Goal: Task Accomplishment & Management: Use online tool/utility

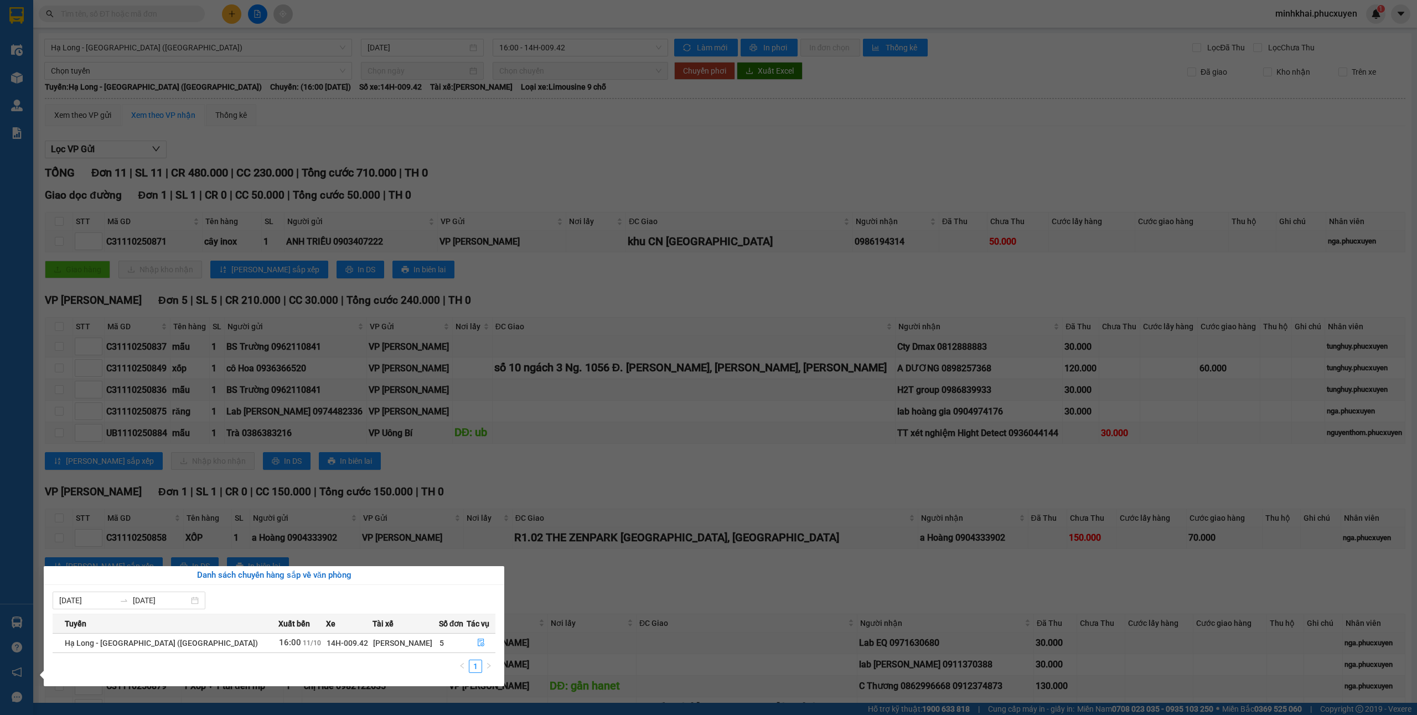
click at [635, 518] on section "Kết quả tìm kiếm ( 1 ) Bộ lọc Mã ĐH Trạng thái Món hàng Thu hộ Tổng cước Chưa c…" at bounding box center [708, 357] width 1417 height 715
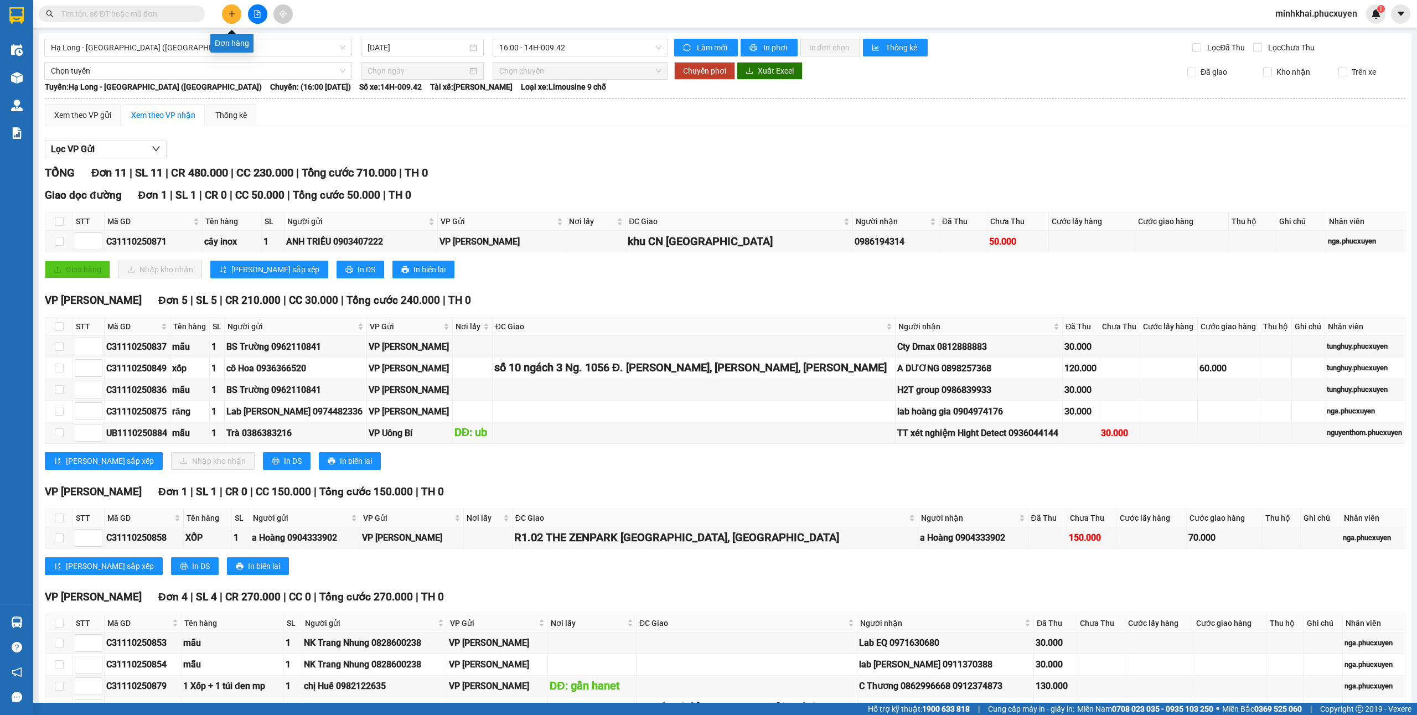
click at [231, 11] on icon "plus" at bounding box center [231, 14] width 1 height 6
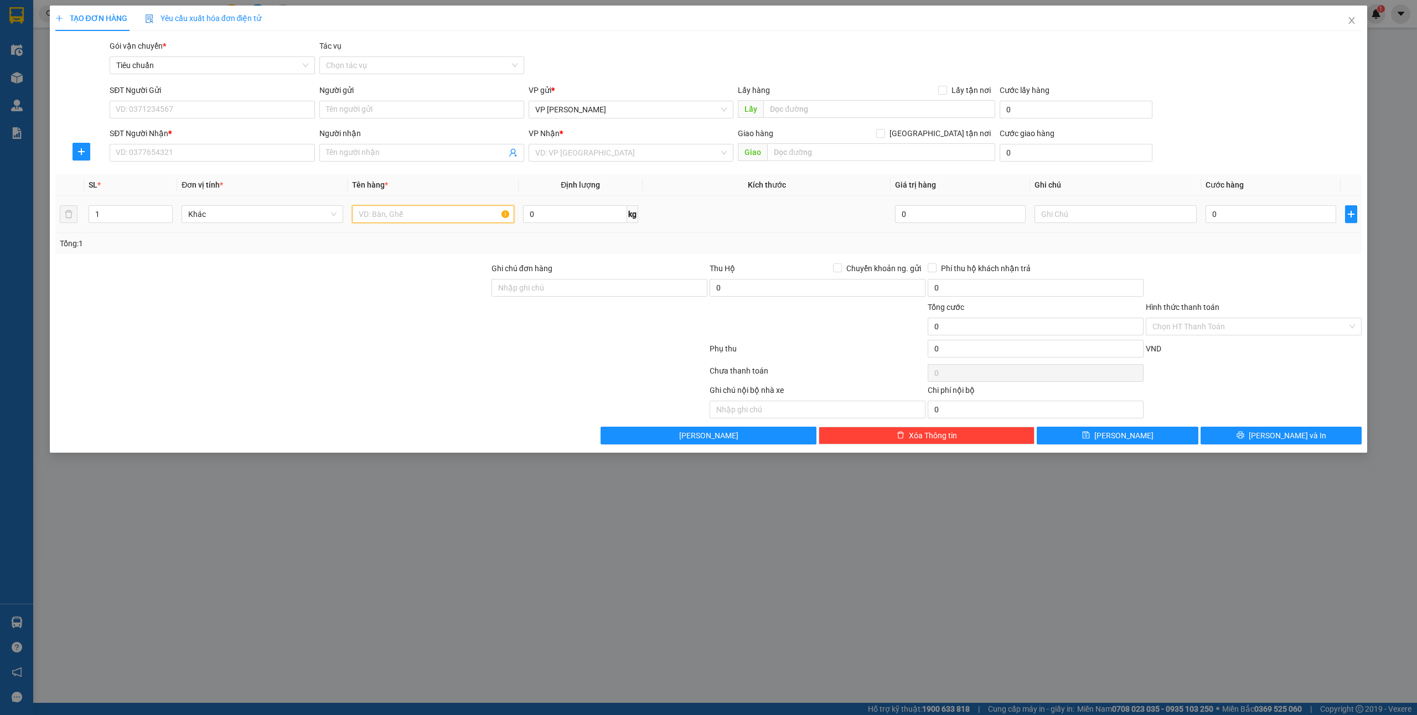
click at [376, 211] on input "text" at bounding box center [433, 214] width 162 height 18
click at [361, 218] on input "1 ct" at bounding box center [433, 214] width 162 height 18
type input "2 ct"
click at [1260, 217] on input "0" at bounding box center [1271, 214] width 131 height 18
type input "12"
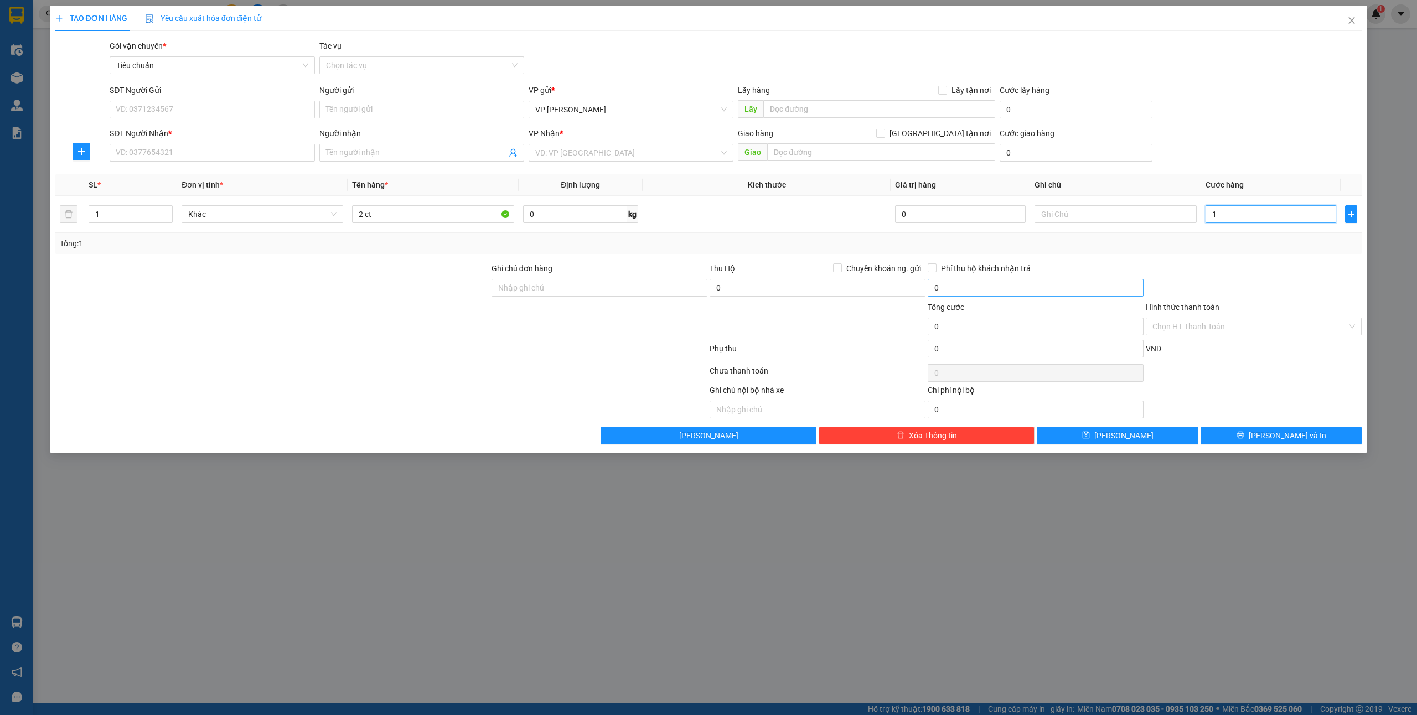
type input "12"
type input "120"
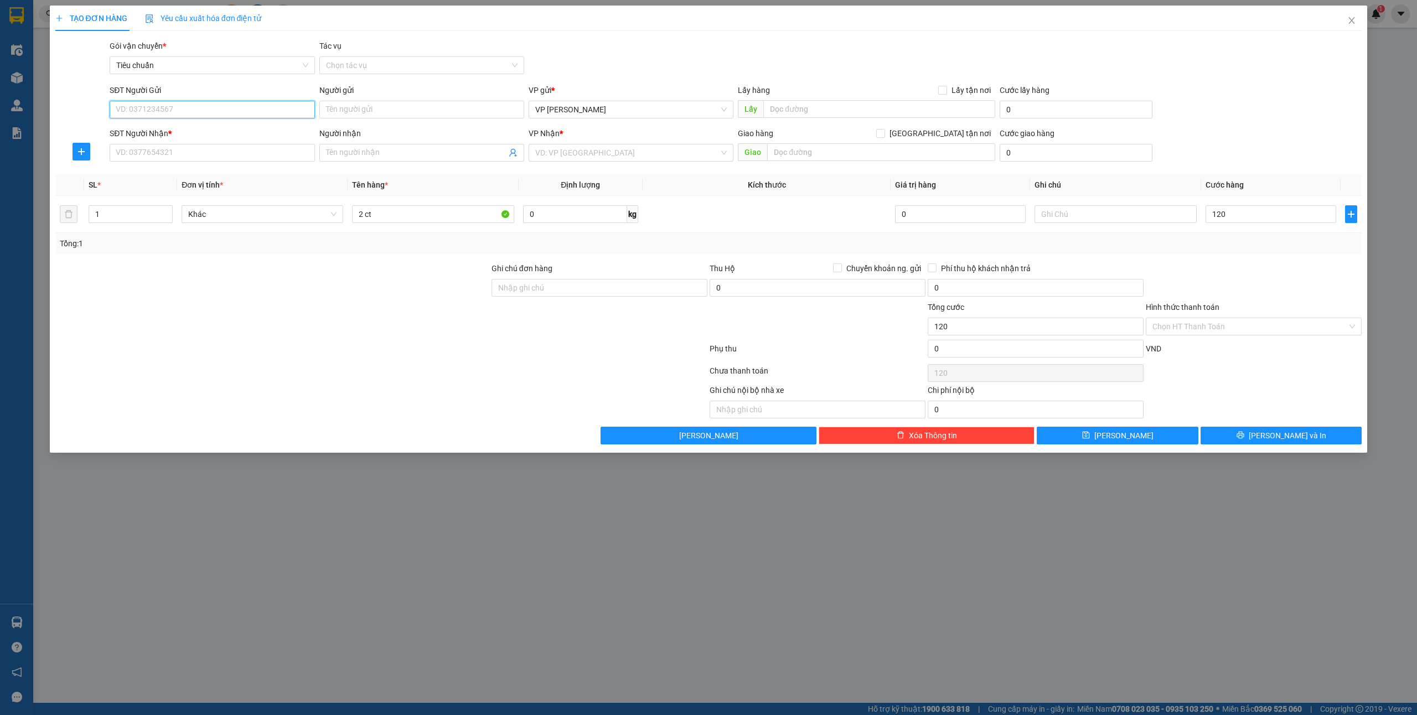
click at [160, 104] on input "SĐT Người Gửi" at bounding box center [212, 110] width 205 height 18
type input "120.000"
type input "0917341988"
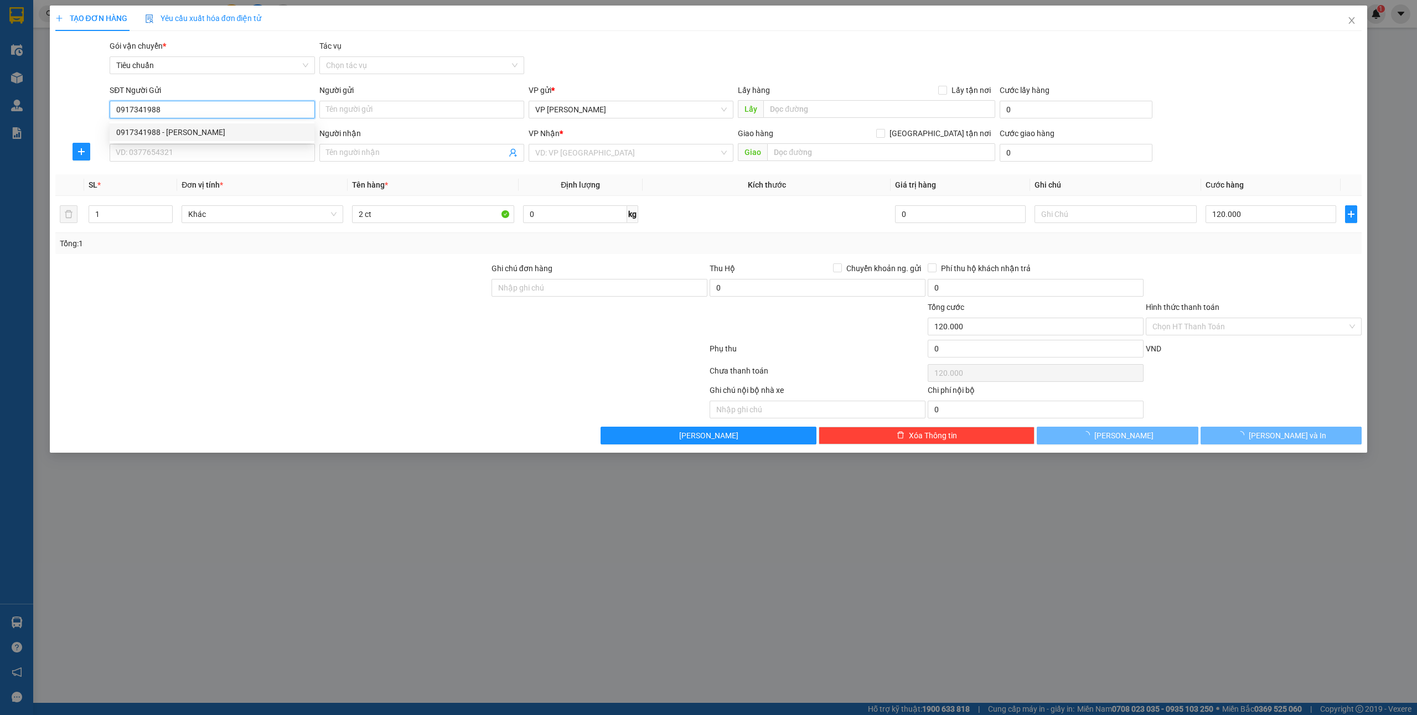
click at [155, 131] on div "0917341988 - [PERSON_NAME]" at bounding box center [212, 132] width 192 height 12
type input "[PERSON_NAME]"
type input "0917341988"
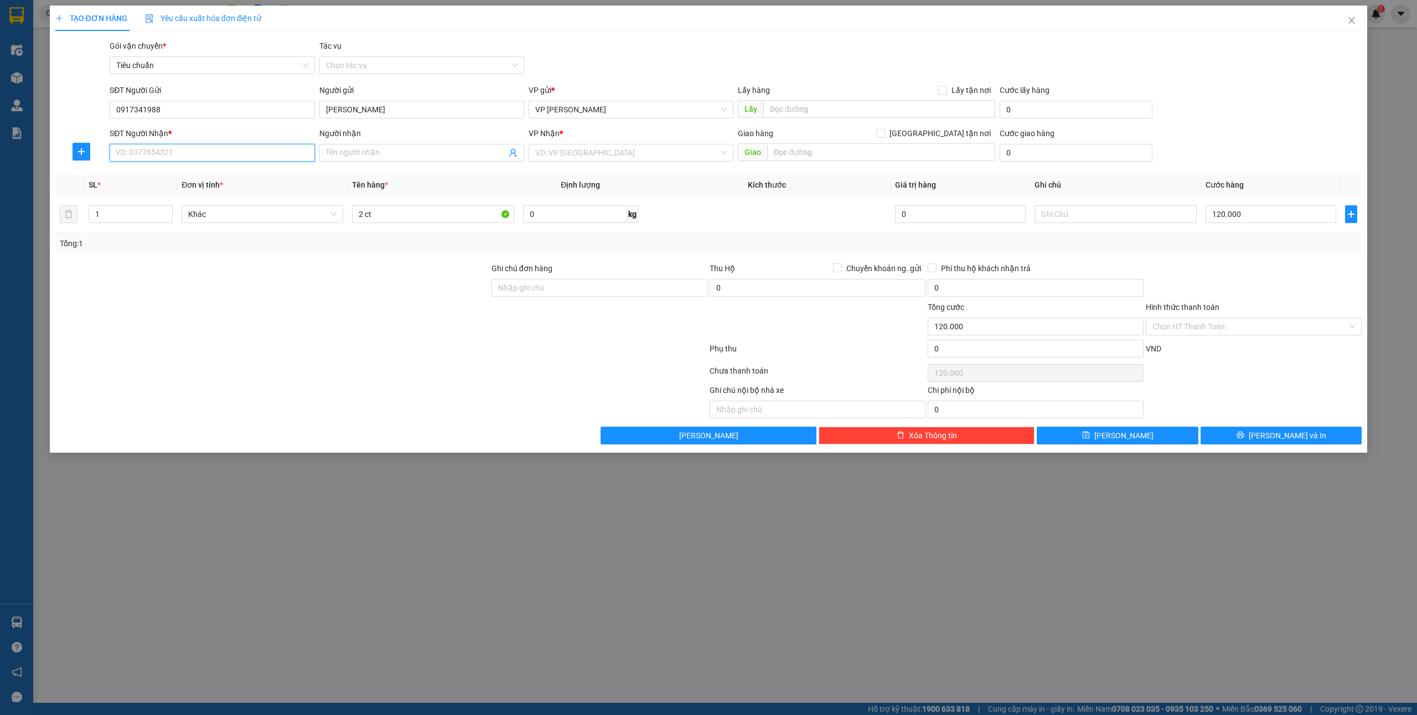
click at [180, 154] on input "SĐT Người Nhận *" at bounding box center [212, 153] width 205 height 18
click at [177, 190] on div "0981734999 - [PERSON_NAME]" at bounding box center [212, 193] width 192 height 12
type input "0981734999"
type input "[PERSON_NAME]"
click at [1266, 433] on button "[PERSON_NAME] và In" at bounding box center [1282, 436] width 162 height 18
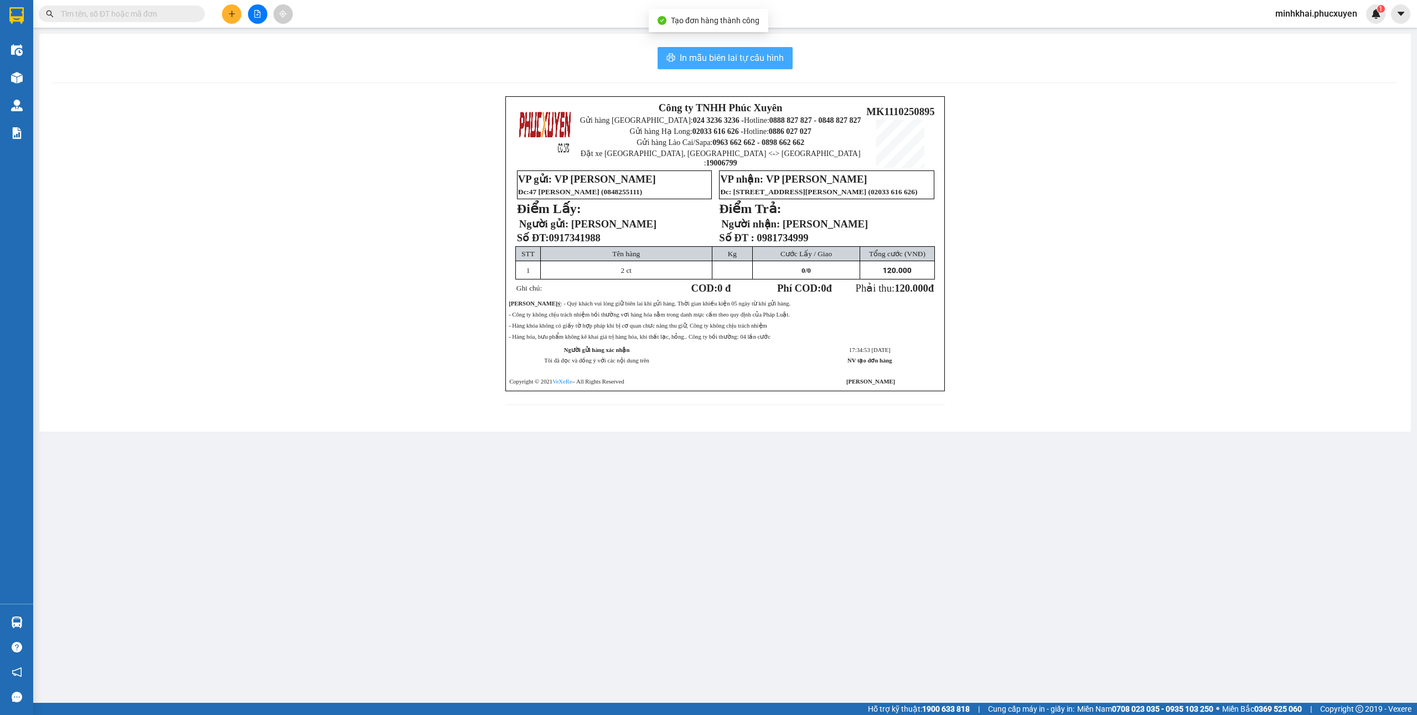
click at [761, 66] on button "In mẫu biên lai tự cấu hình" at bounding box center [725, 58] width 135 height 22
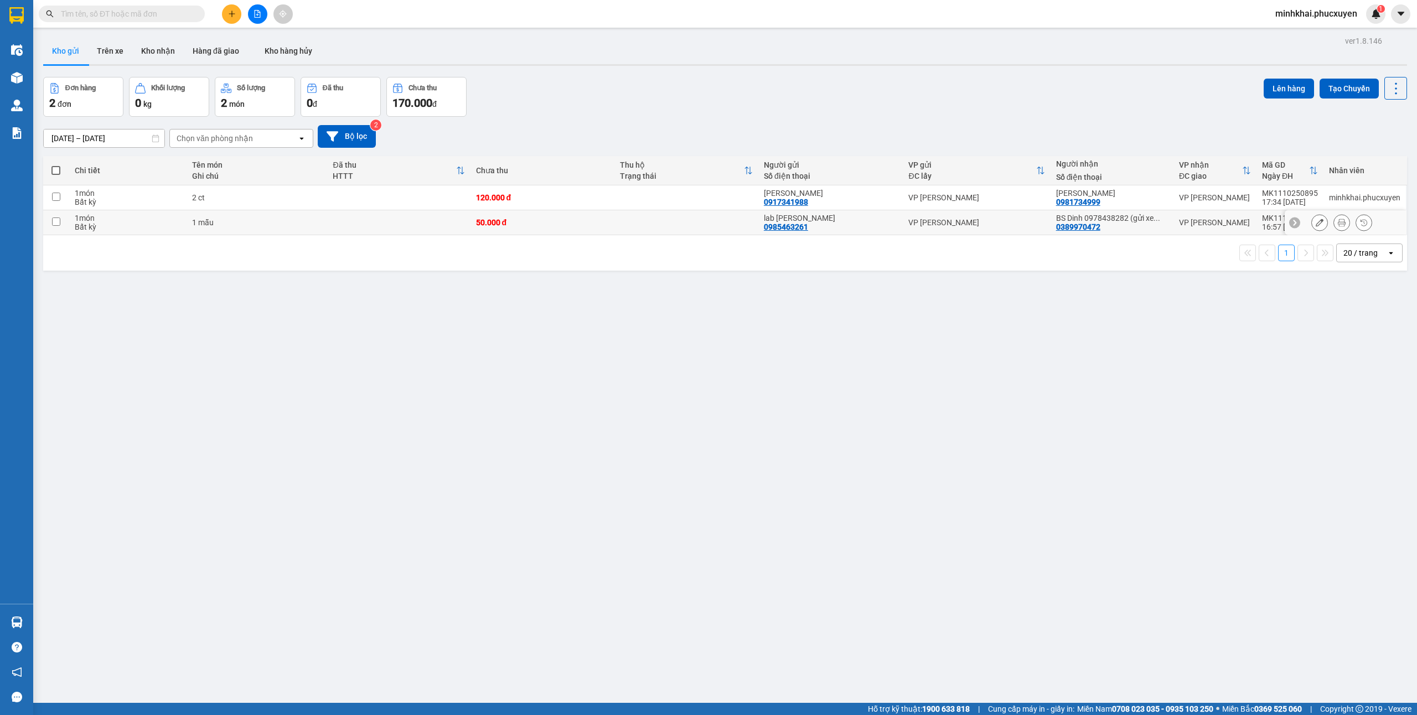
click at [54, 226] on input "checkbox" at bounding box center [56, 222] width 8 height 8
checkbox input "true"
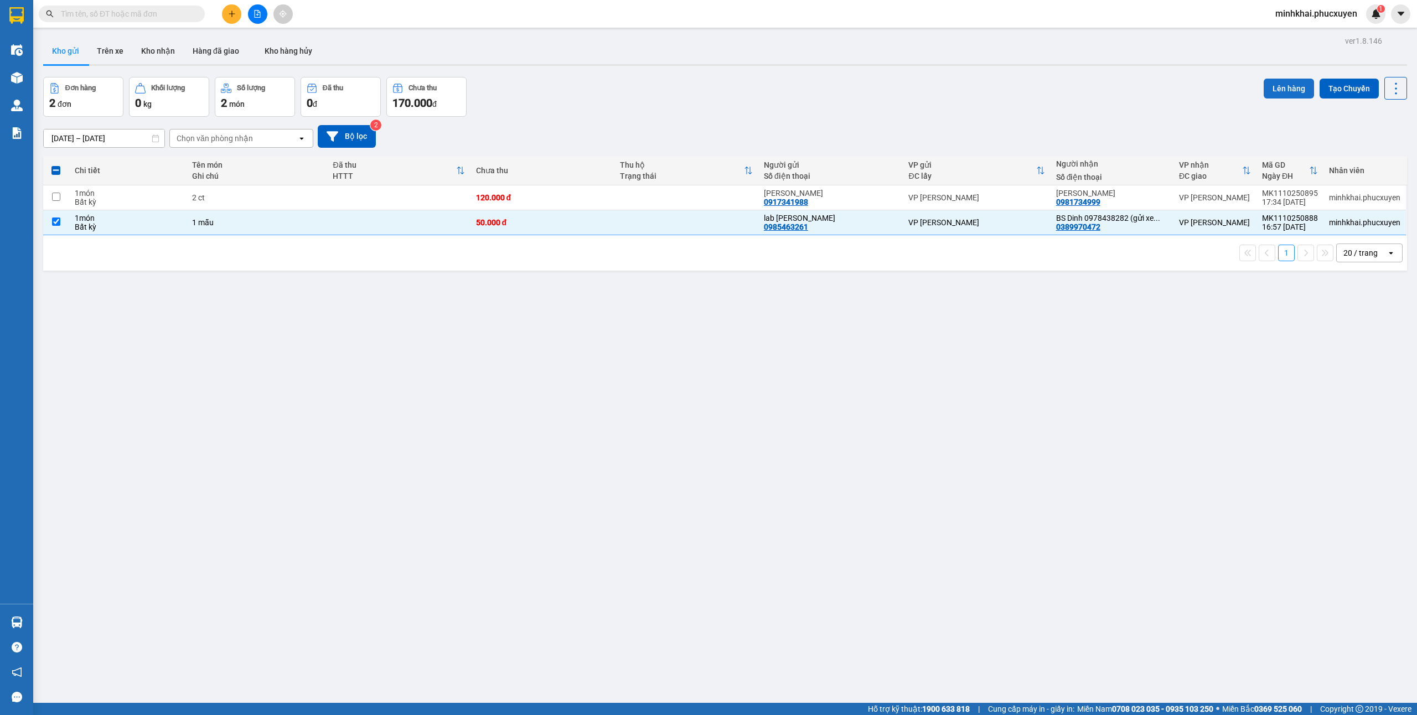
click at [1291, 80] on button "Lên hàng" at bounding box center [1289, 89] width 50 height 20
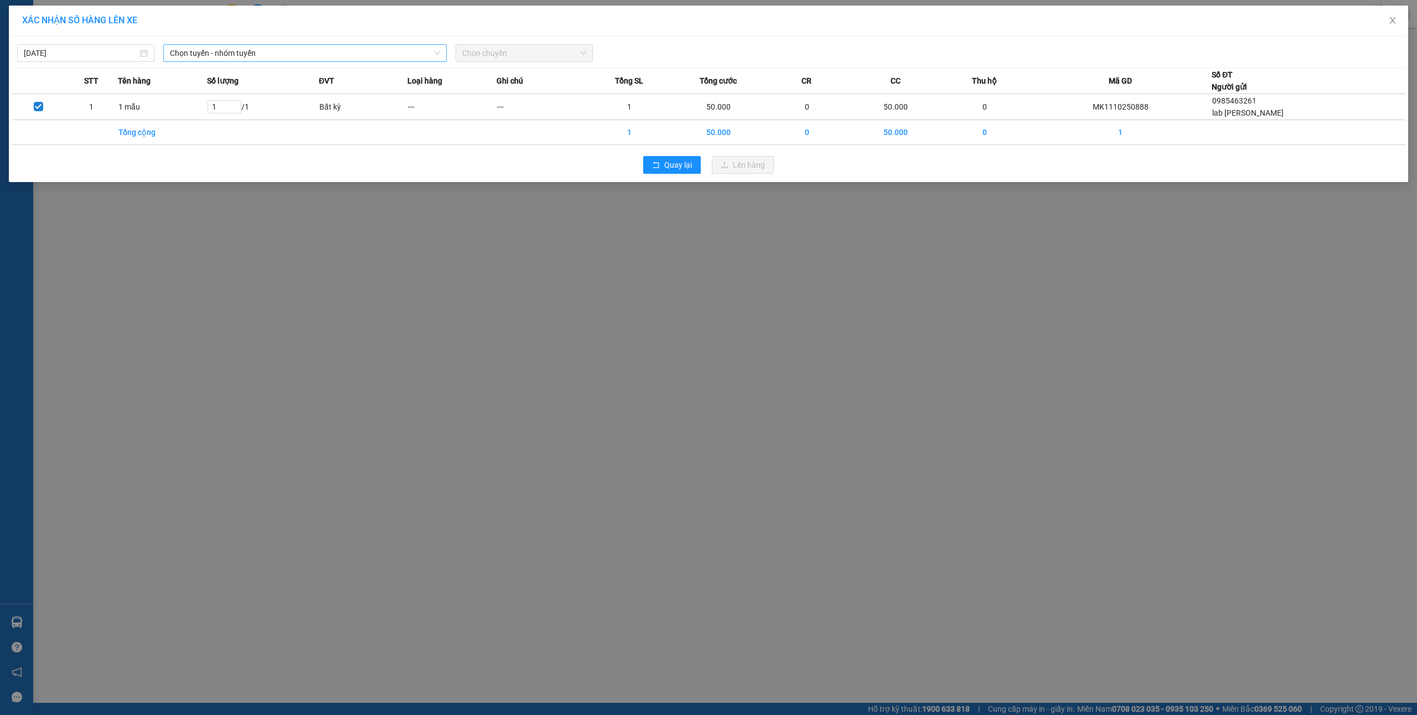
click at [208, 58] on span "Chọn tuyến - nhóm tuyến" at bounding box center [305, 53] width 270 height 17
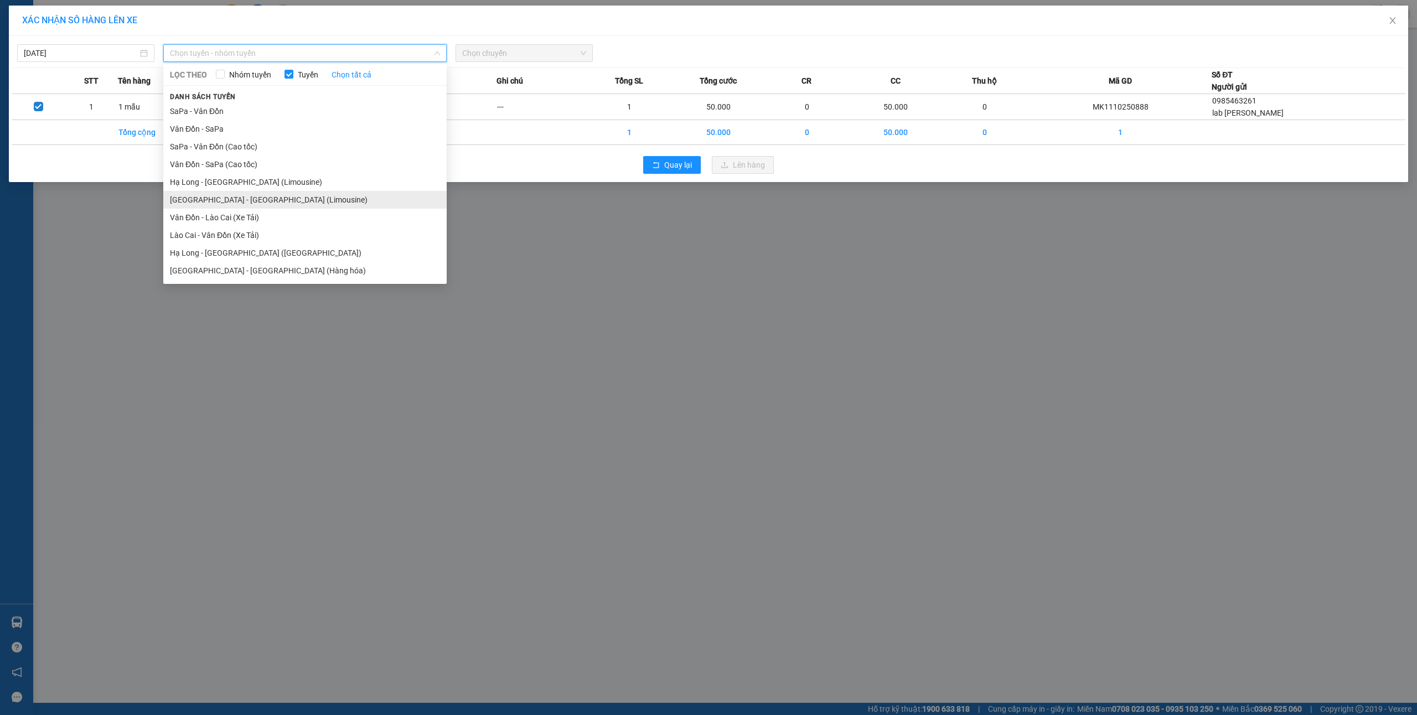
click at [229, 195] on li "[GEOGRAPHIC_DATA] - [GEOGRAPHIC_DATA] (Limousine)" at bounding box center [304, 200] width 283 height 18
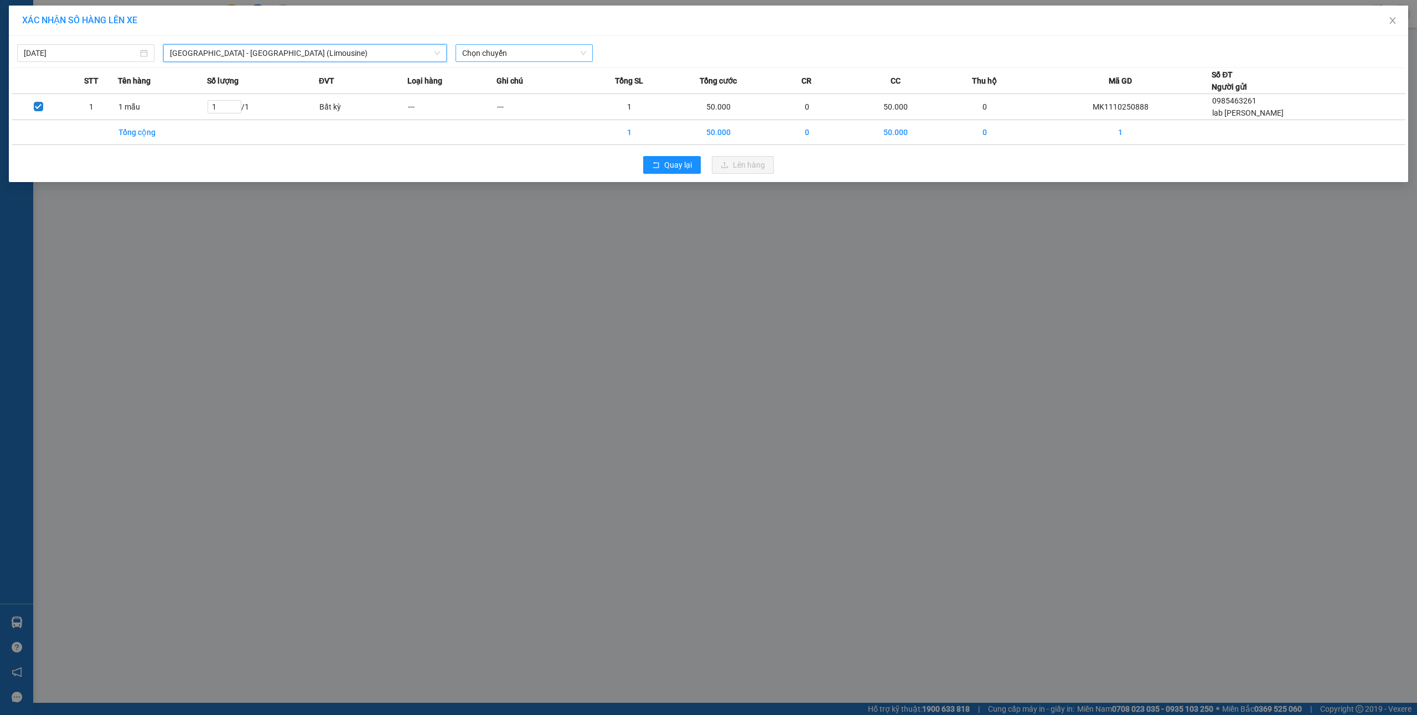
click at [486, 51] on span "Chọn chuyến" at bounding box center [524, 53] width 124 height 17
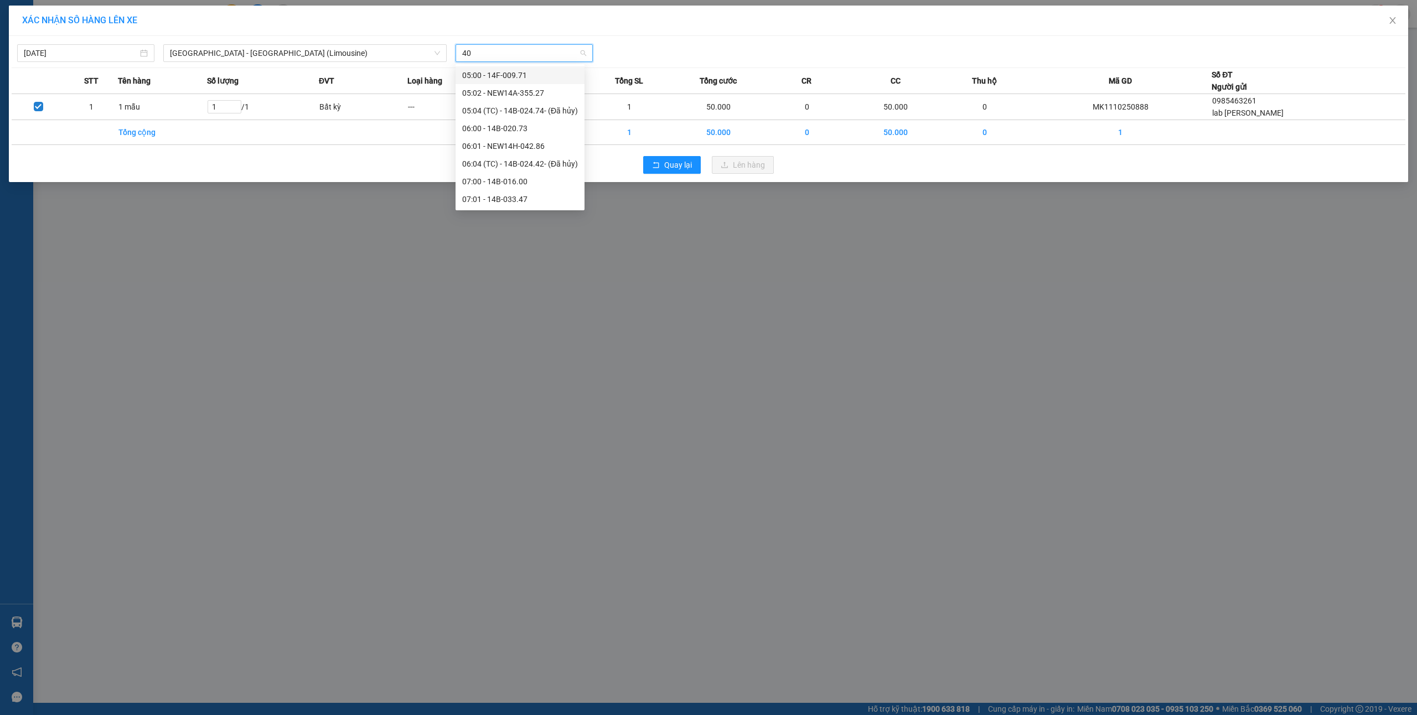
type input "404"
click at [496, 94] on div "18:01 - 14B-024.04" at bounding box center [505, 93] width 86 height 12
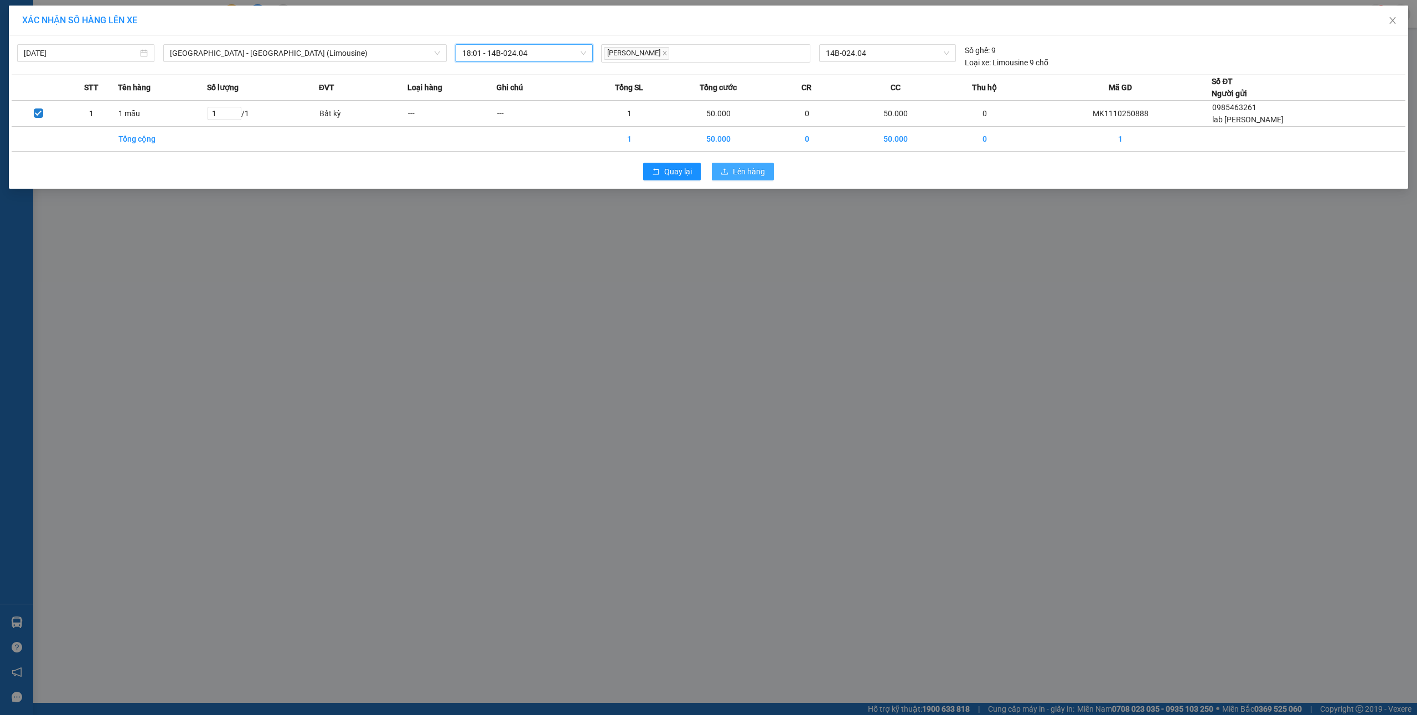
click at [716, 169] on button "Lên hàng" at bounding box center [743, 172] width 62 height 18
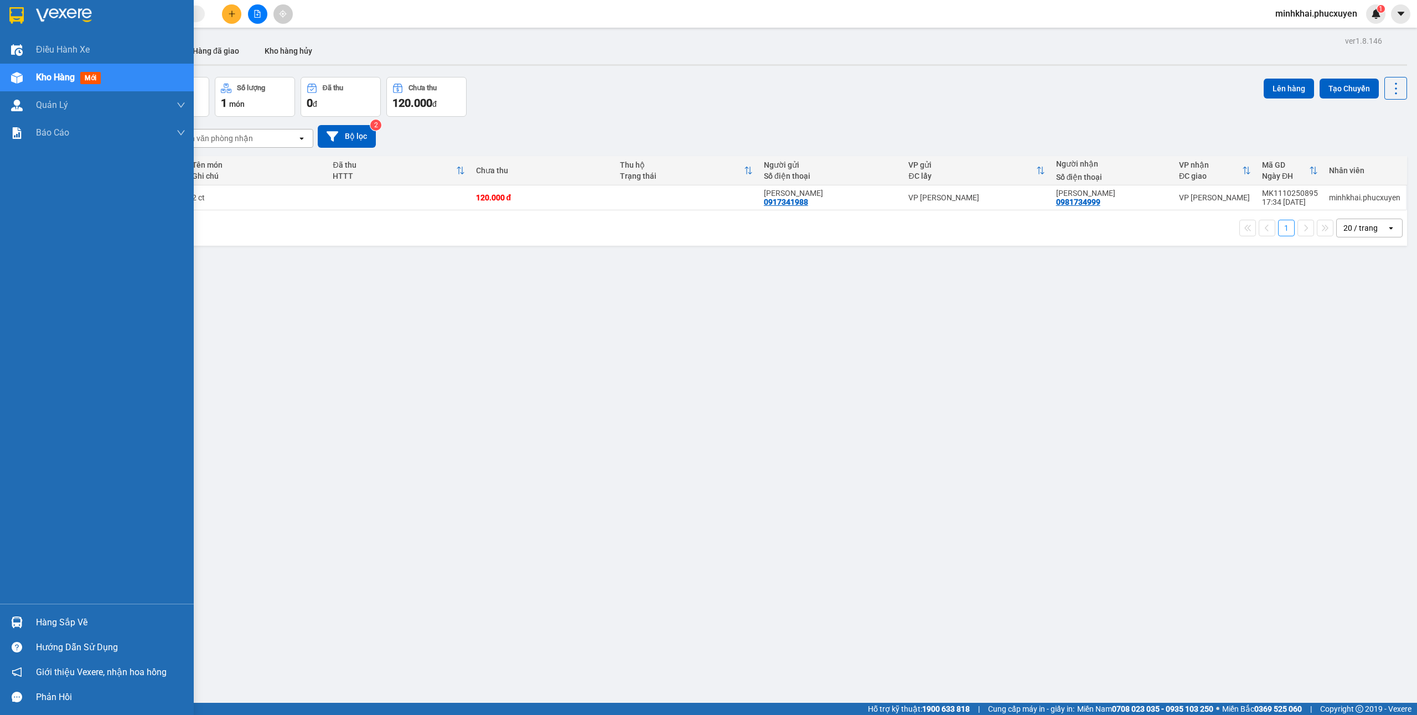
click at [11, 624] on img at bounding box center [17, 623] width 12 height 12
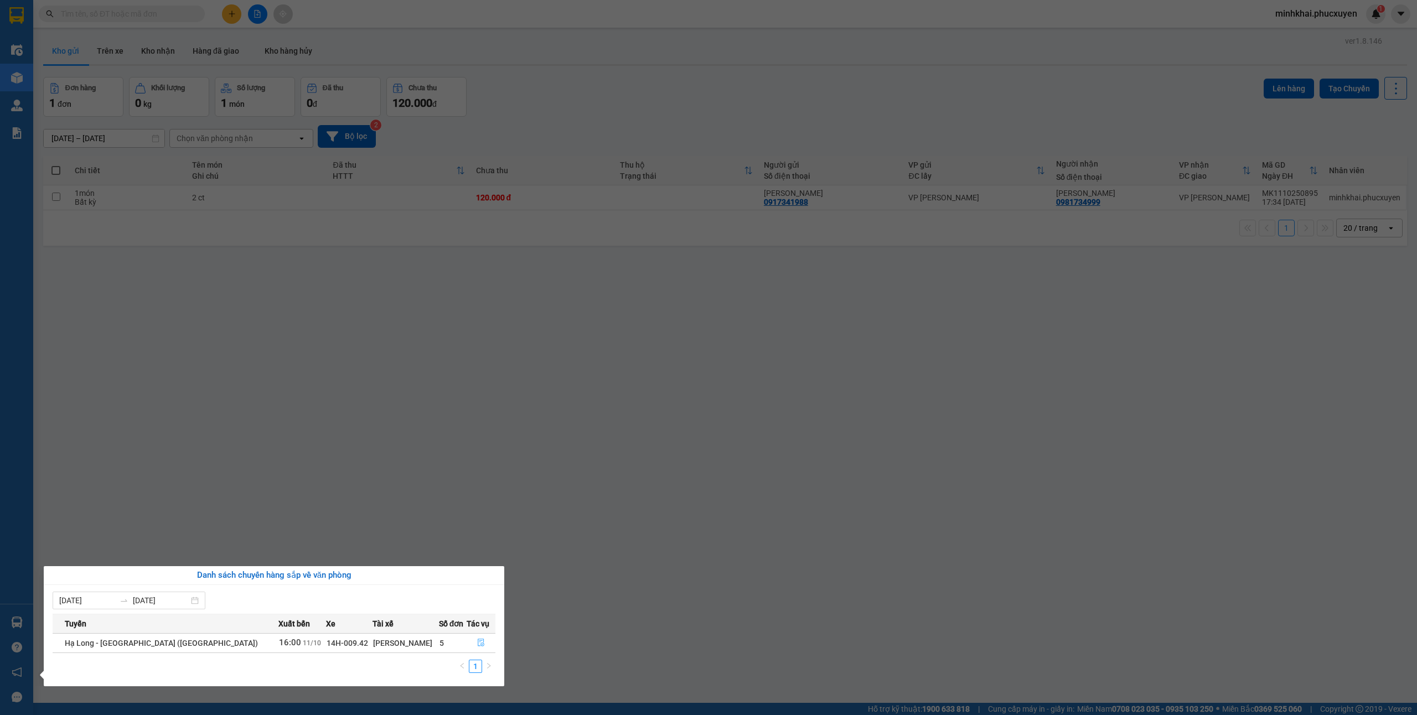
click at [477, 642] on icon "file-done" at bounding box center [481, 643] width 8 height 8
